Goal: Information Seeking & Learning: Learn about a topic

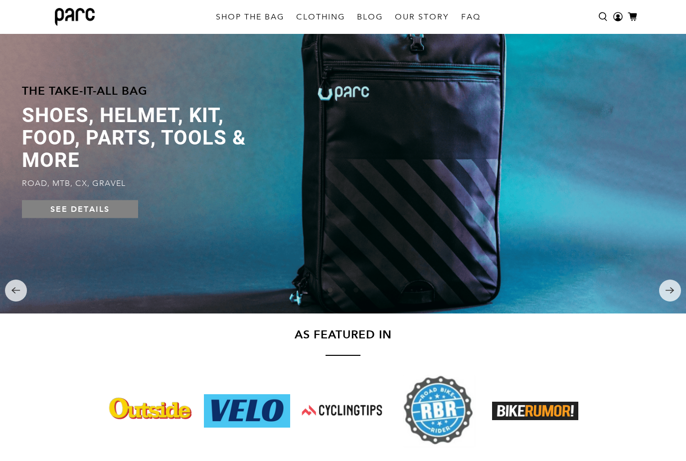
scroll to position [60, 0]
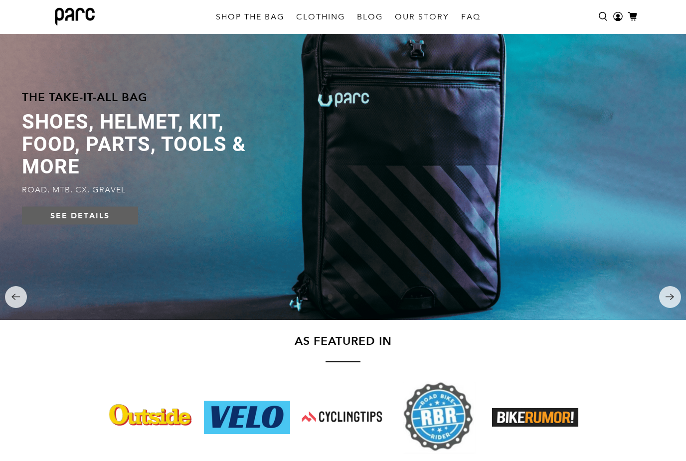
click at [90, 222] on link "SEE DETAILS" at bounding box center [80, 216] width 117 height 18
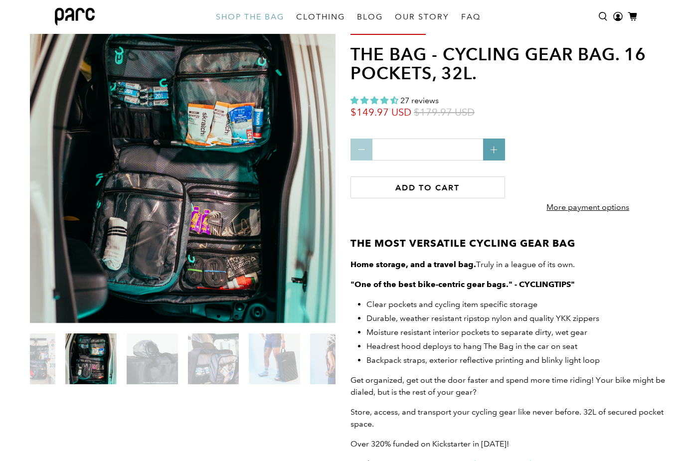
scroll to position [37, 0]
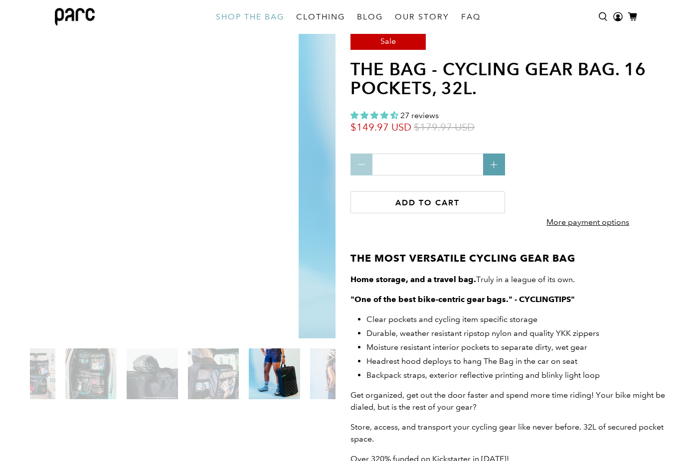
click at [273, 381] on img at bounding box center [274, 373] width 51 height 51
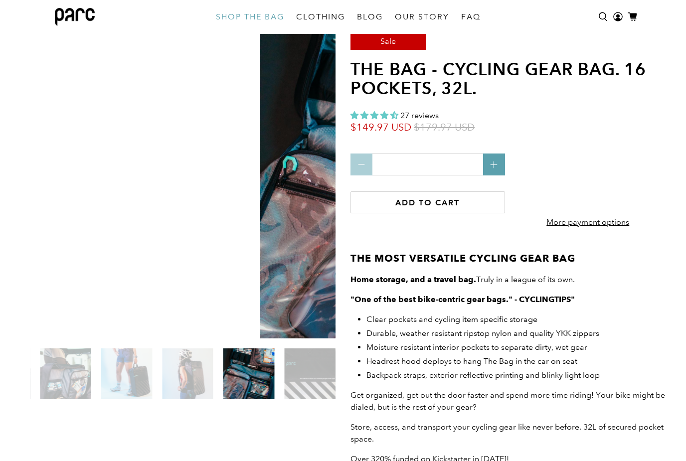
click at [248, 396] on img at bounding box center [248, 373] width 51 height 51
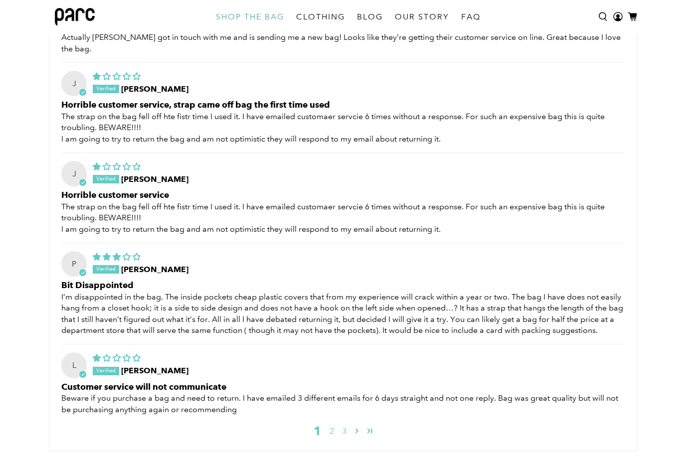
scroll to position [3105, 0]
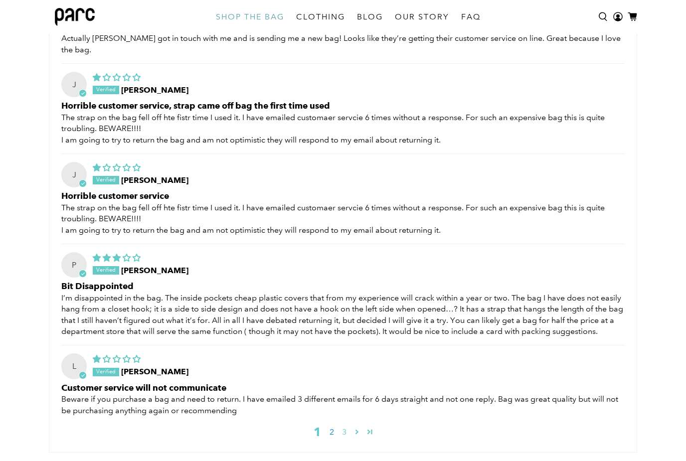
click at [335, 428] on link "2" at bounding box center [331, 432] width 12 height 12
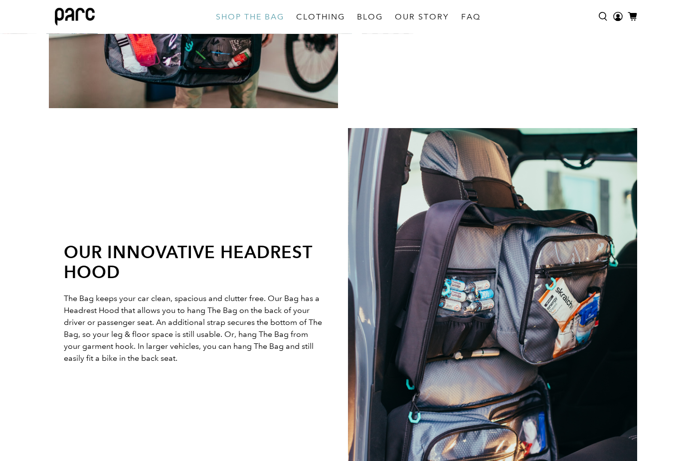
scroll to position [1861, 0]
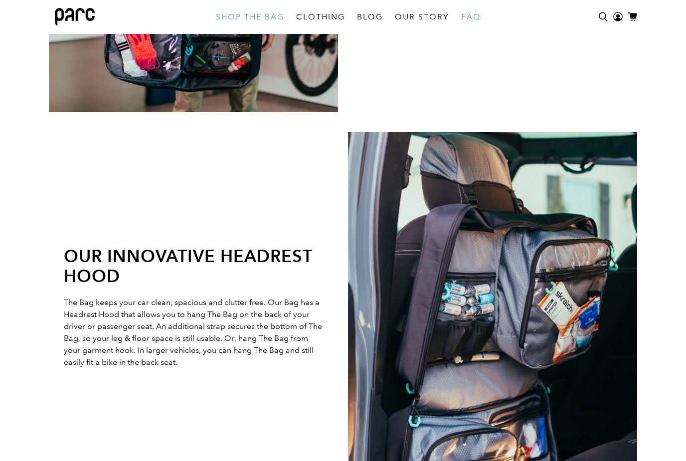
click at [467, 18] on link "FAQ" at bounding box center [470, 17] width 31 height 28
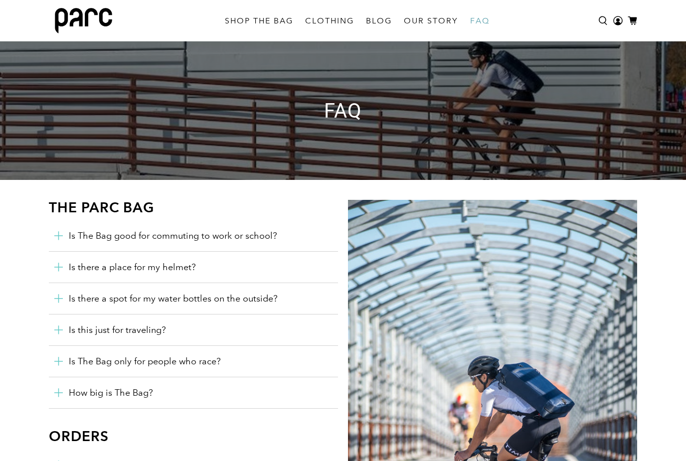
scroll to position [14, 0]
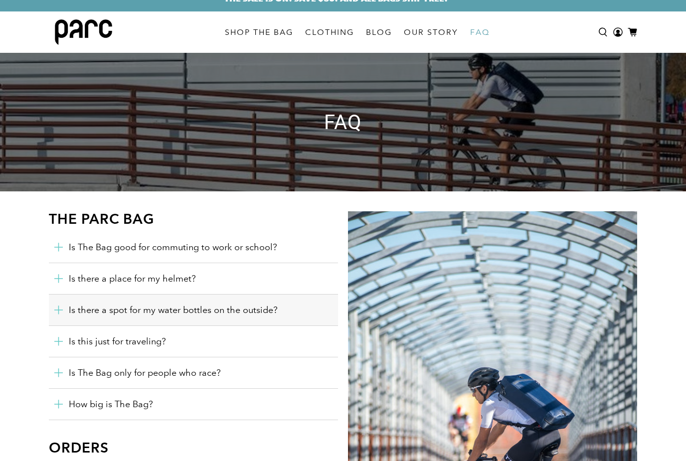
click at [62, 315] on icon "button" at bounding box center [58, 310] width 9 height 9
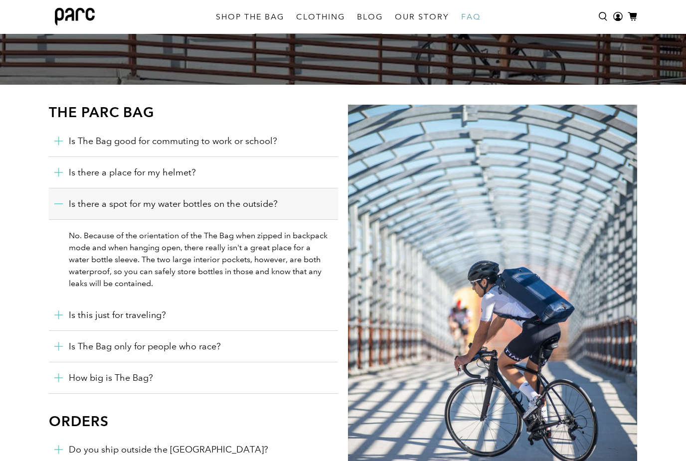
scroll to position [0, 0]
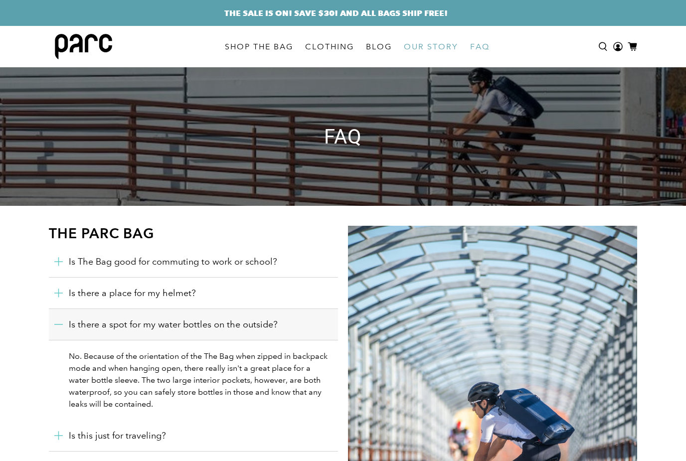
click at [434, 46] on link "OUR STORY" at bounding box center [431, 47] width 66 height 28
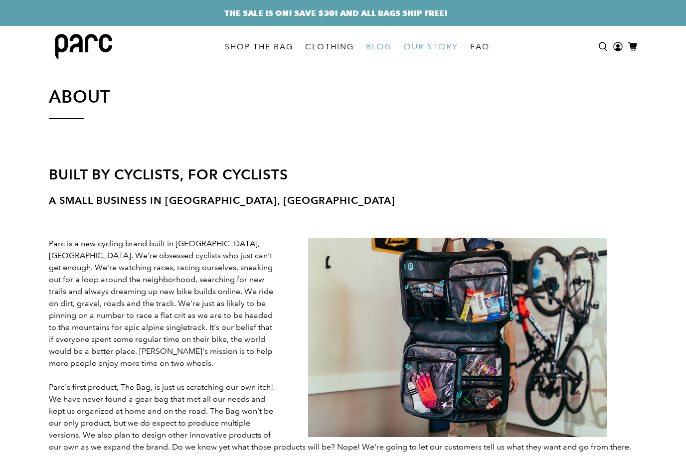
click at [377, 46] on link "BLOG" at bounding box center [379, 47] width 38 height 28
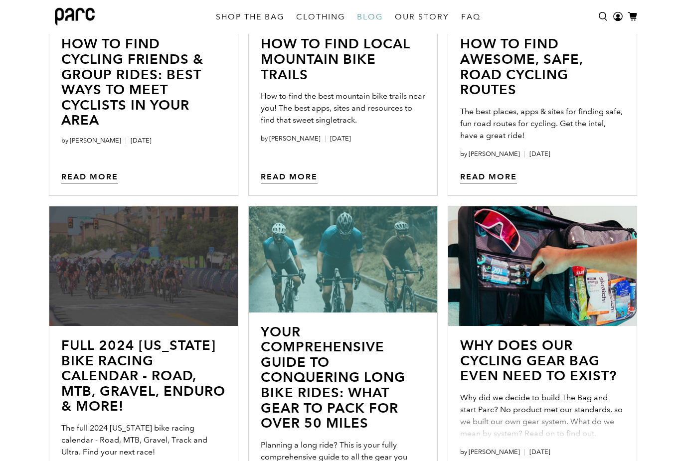
scroll to position [478, 0]
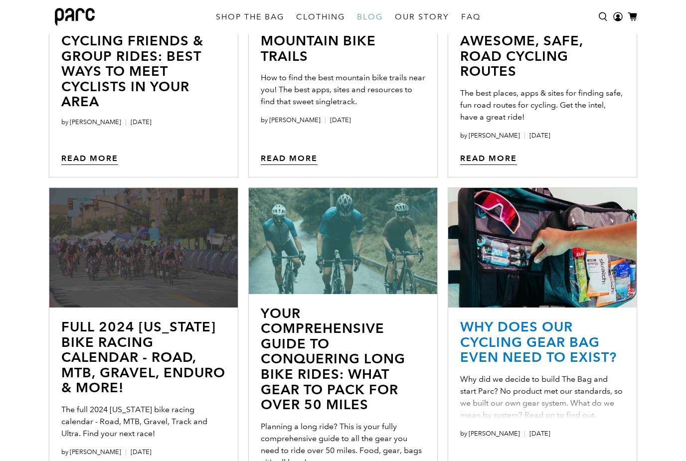
click at [587, 357] on link "Why does our cycling gear Bag even need to exist?" at bounding box center [538, 342] width 157 height 47
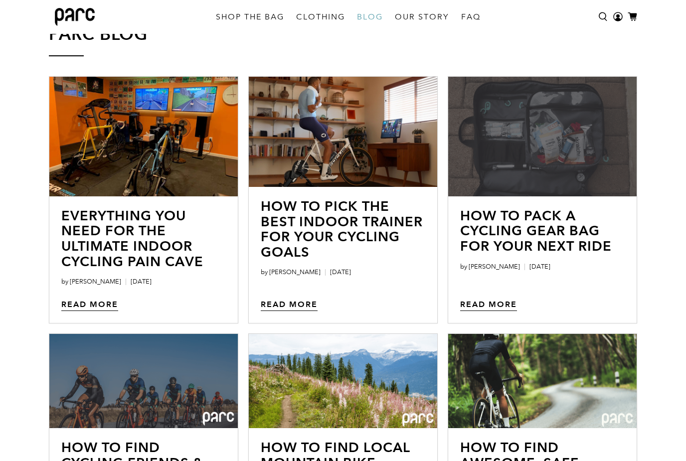
scroll to position [55, 0]
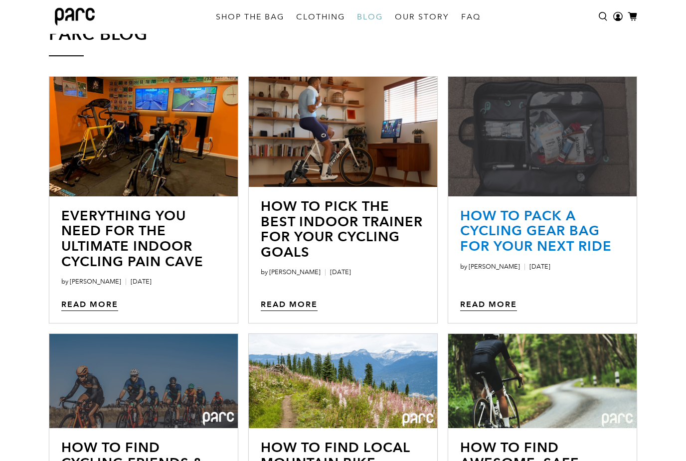
click at [573, 240] on link "How to Pack a Cycling Gear Bag for Your Next Ride" at bounding box center [536, 231] width 152 height 47
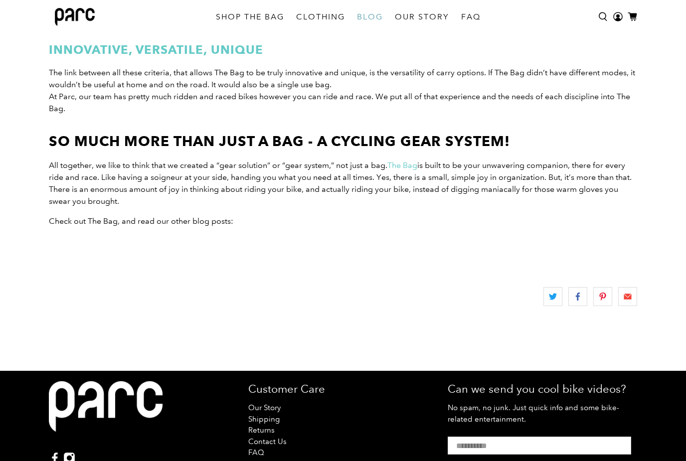
scroll to position [2247, 0]
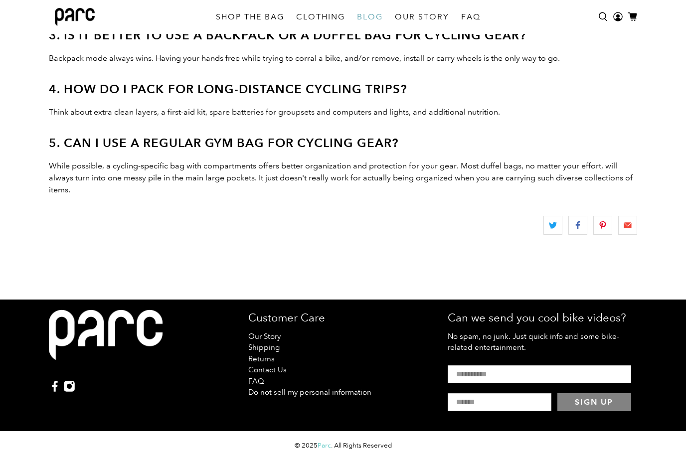
scroll to position [1766, 0]
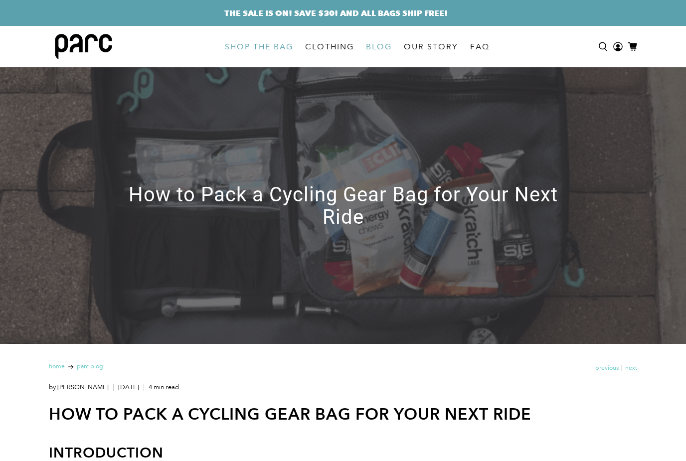
click at [282, 44] on link "SHOP THE BAG" at bounding box center [259, 47] width 80 height 28
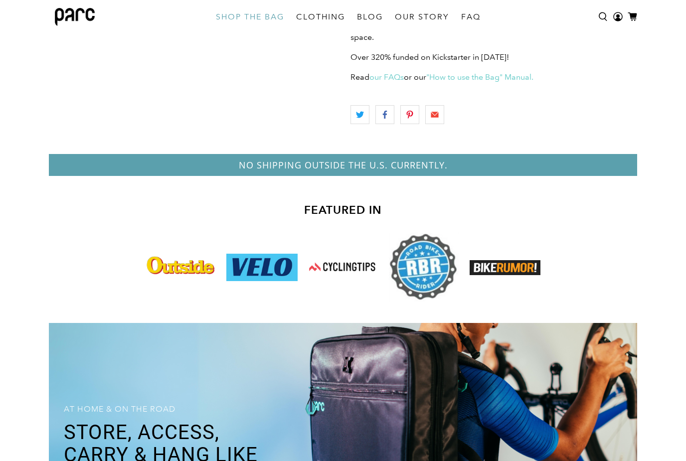
scroll to position [438, 0]
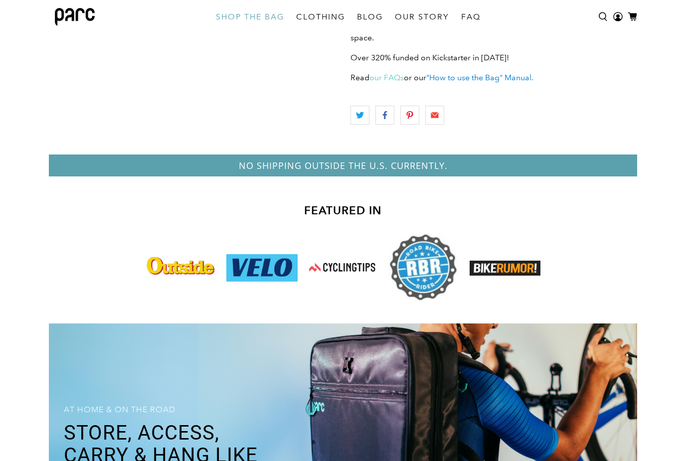
click at [511, 82] on link ""How to use the Bag" Manual." at bounding box center [479, 77] width 107 height 9
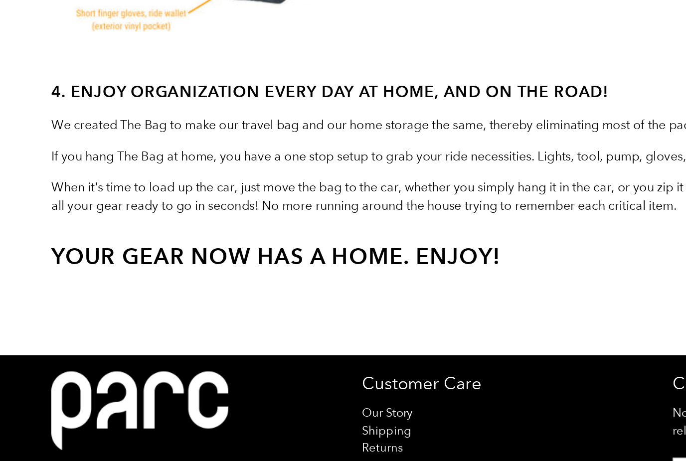
scroll to position [1258, 0]
